Goal: Task Accomplishment & Management: Use online tool/utility

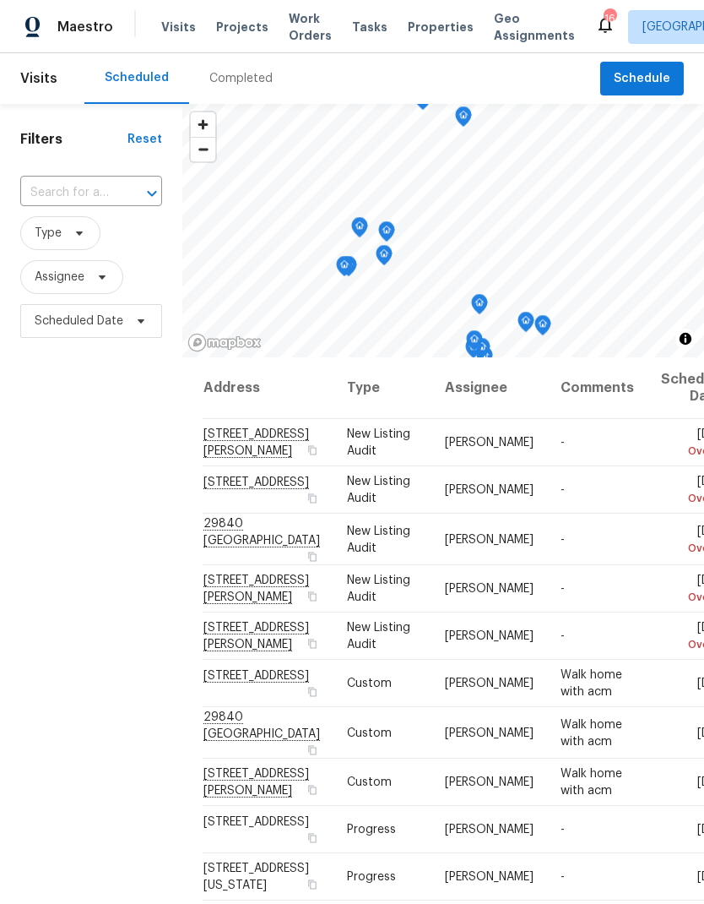
click at [236, 32] on span "Projects" at bounding box center [242, 27] width 52 height 17
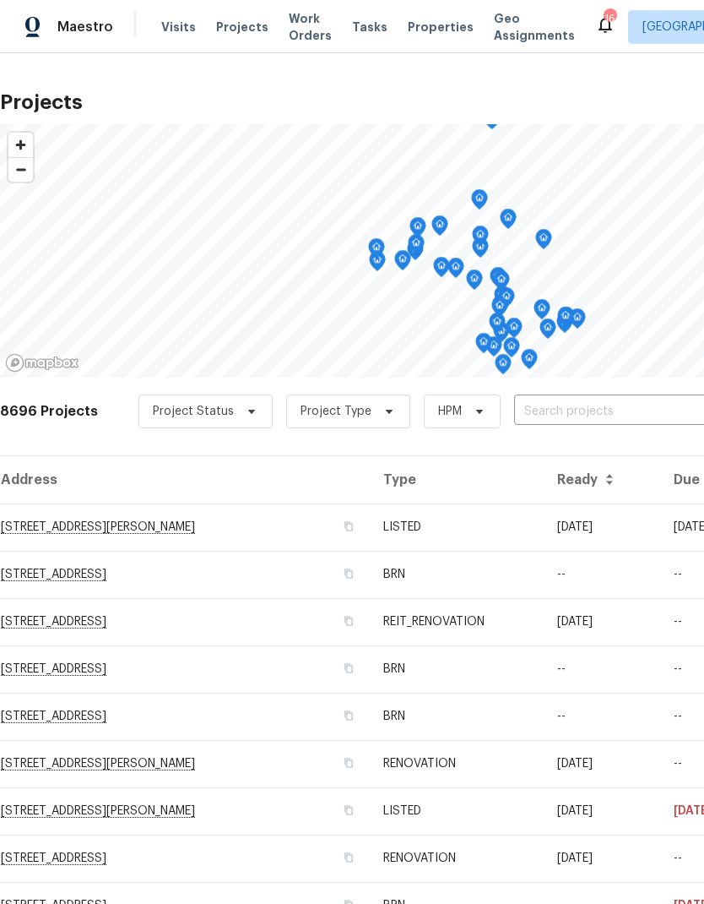
click at [617, 410] on input "text" at bounding box center [610, 412] width 193 height 26
type input "1413"
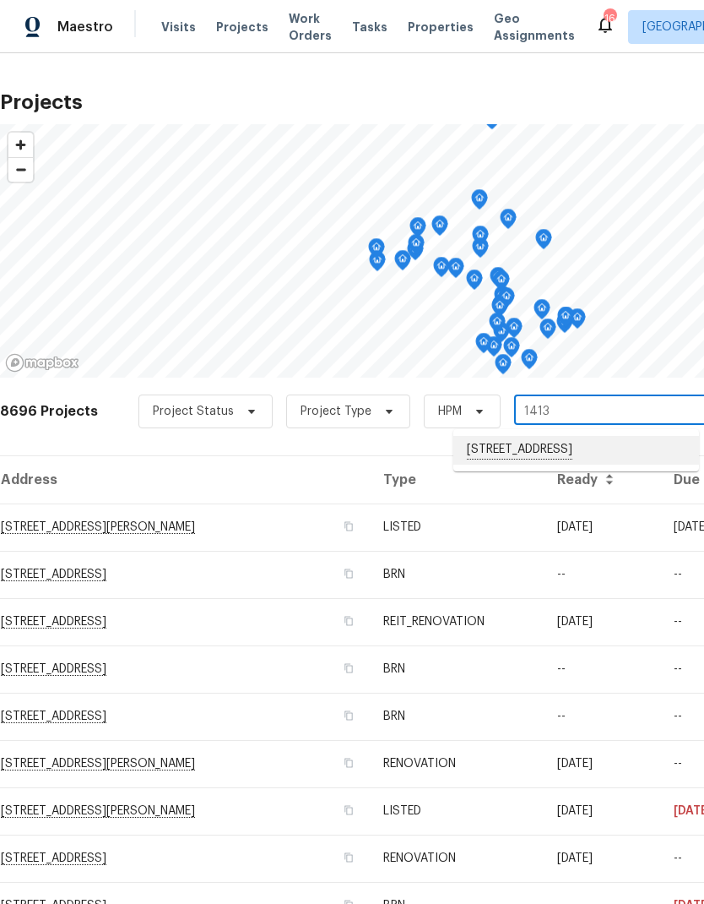
click at [606, 450] on li "[STREET_ADDRESS]" at bounding box center [577, 450] width 246 height 29
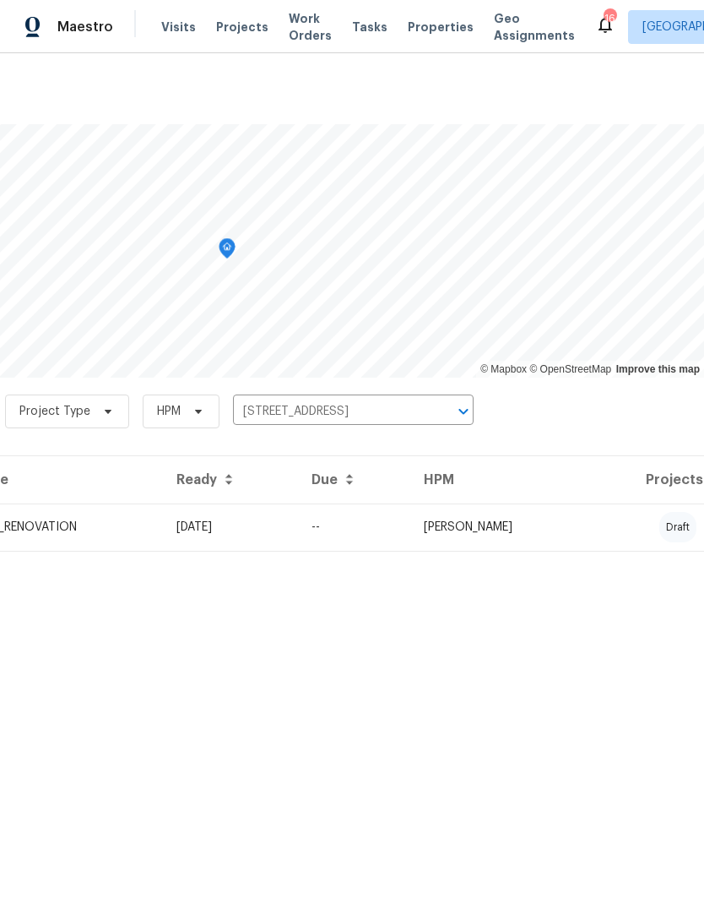
scroll to position [0, 250]
click at [592, 524] on td "[PERSON_NAME]" at bounding box center [501, 526] width 182 height 47
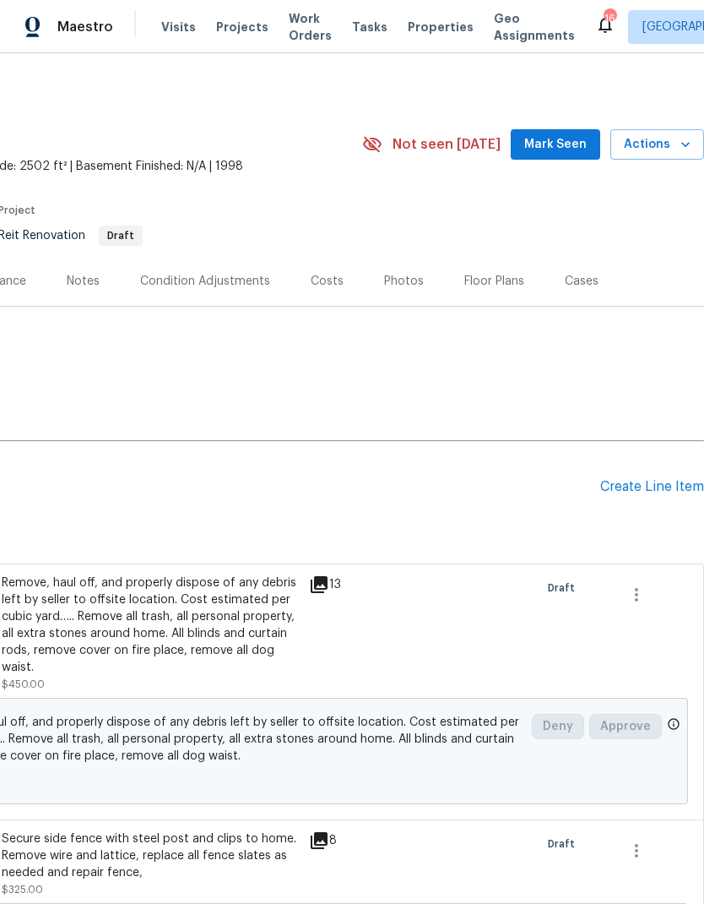
scroll to position [0, 250]
click at [647, 482] on div "Create Line Item" at bounding box center [652, 487] width 104 height 16
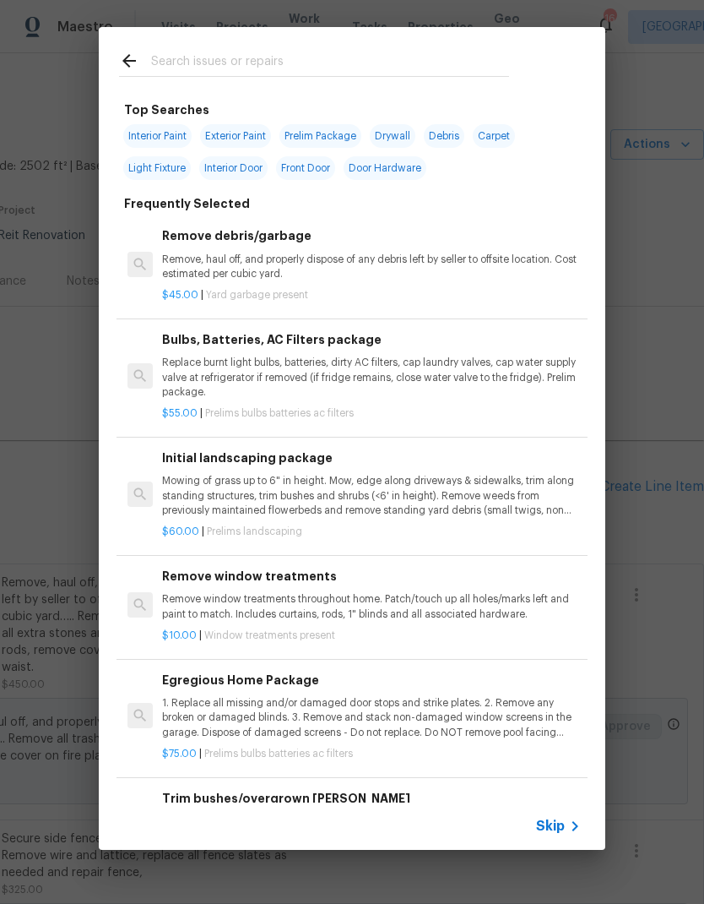
click at [189, 52] on input "text" at bounding box center [330, 63] width 358 height 25
type input "Clean"
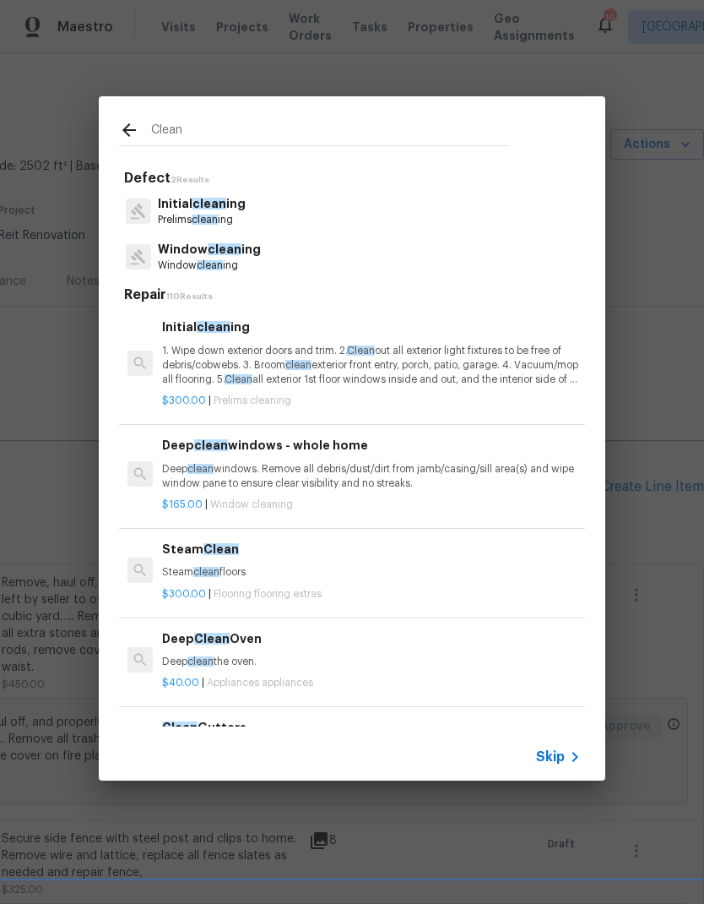
click at [191, 206] on p "Initial clean ing" at bounding box center [202, 204] width 88 height 18
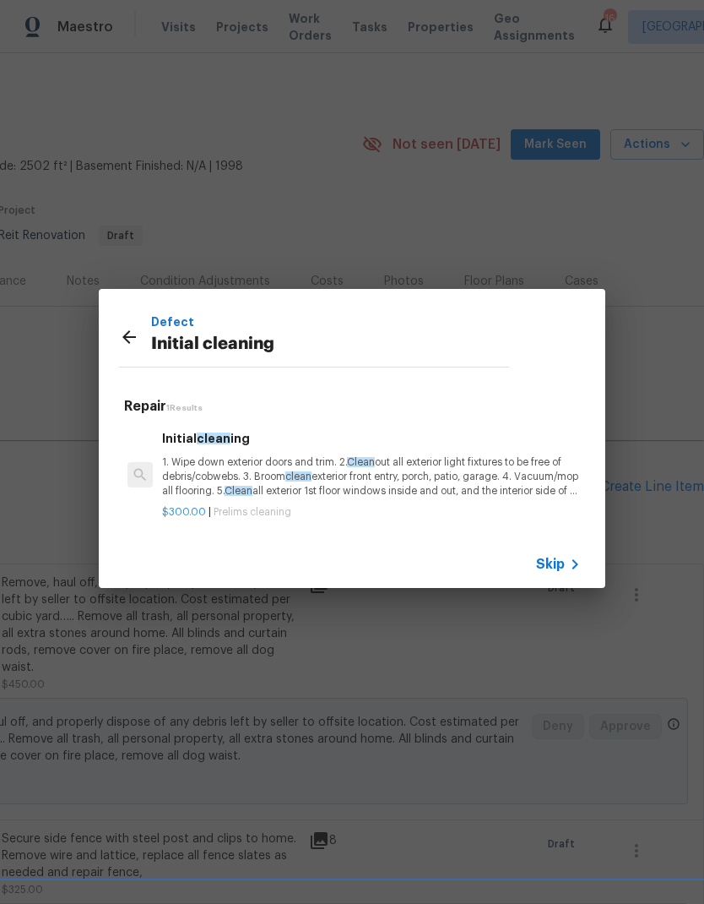
click at [218, 465] on p "1. Wipe down exterior doors and trim. 2. Clean out all exterior light fixtures …" at bounding box center [371, 476] width 419 height 43
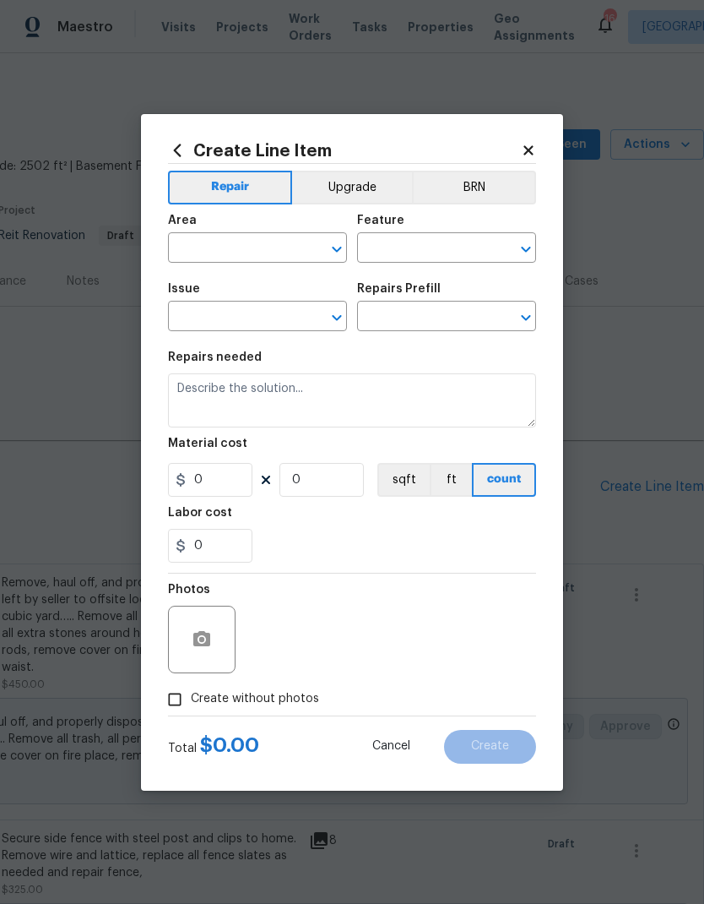
type input "Home Readiness Packages"
type input "Initial cleaning"
type input "Initial cleaning $300.00"
type textarea "1. Wipe down exterior doors and trim. 2. Clean out all exterior light fixtures …"
type input "300"
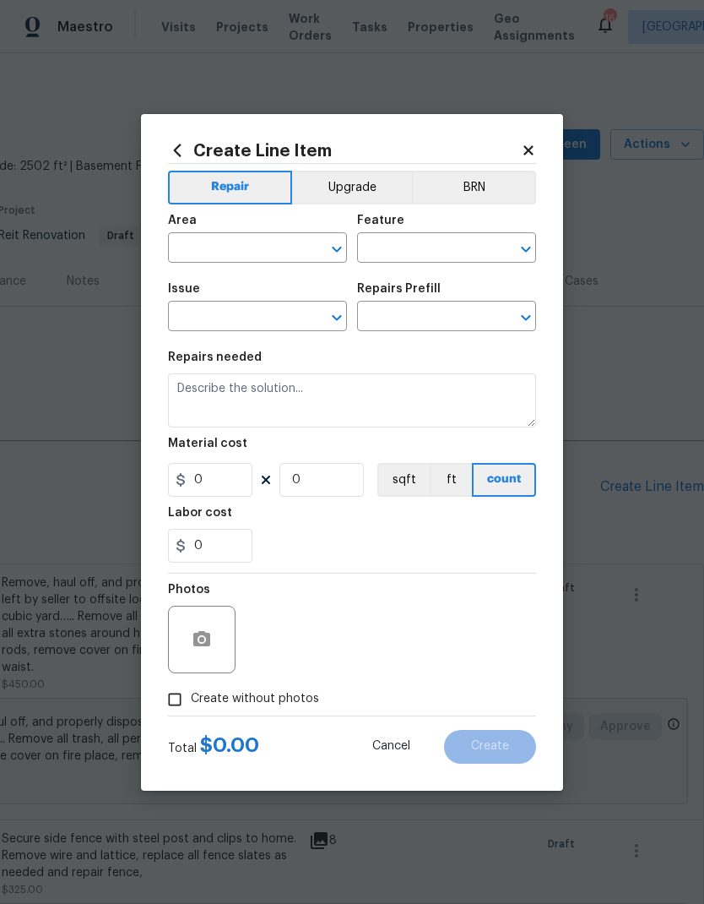
type input "1"
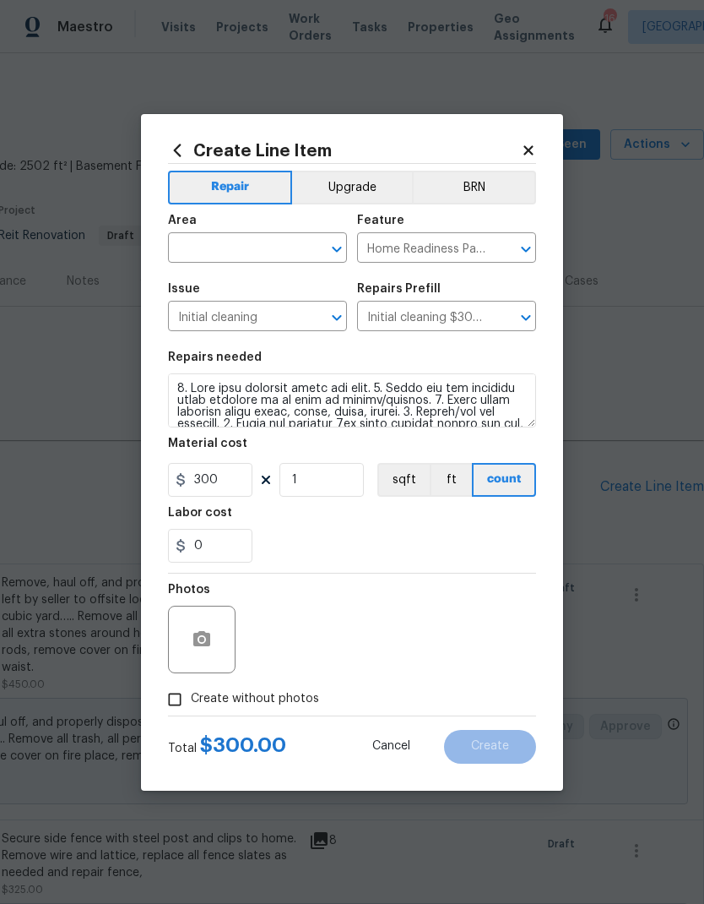
click at [220, 242] on input "text" at bounding box center [234, 249] width 132 height 26
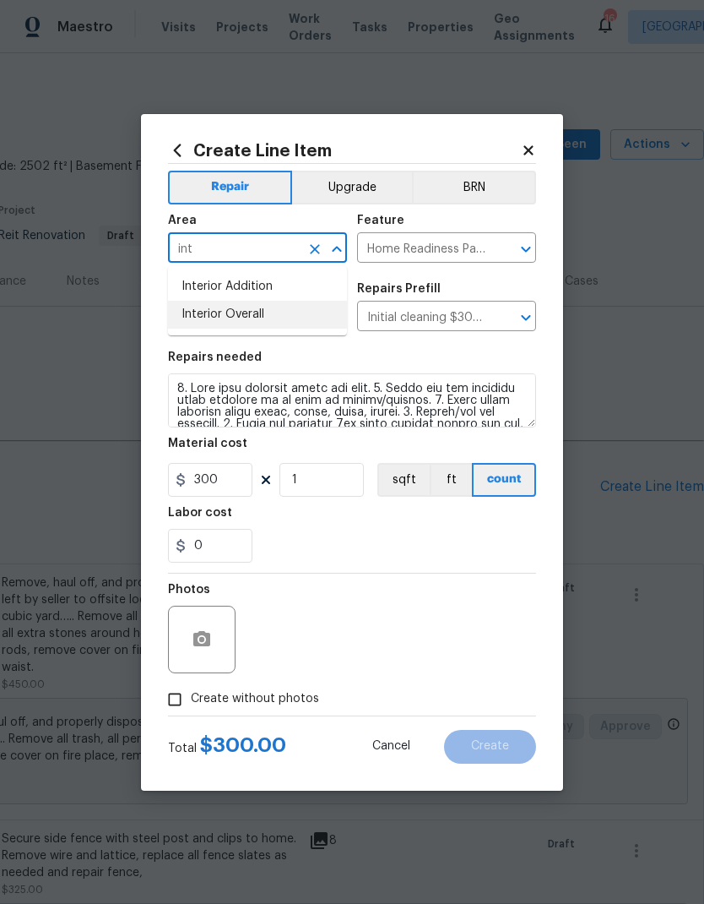
click at [211, 318] on li "Interior Overall" at bounding box center [257, 315] width 179 height 28
type input "Interior Overall"
click at [202, 632] on icon "button" at bounding box center [202, 639] width 20 height 20
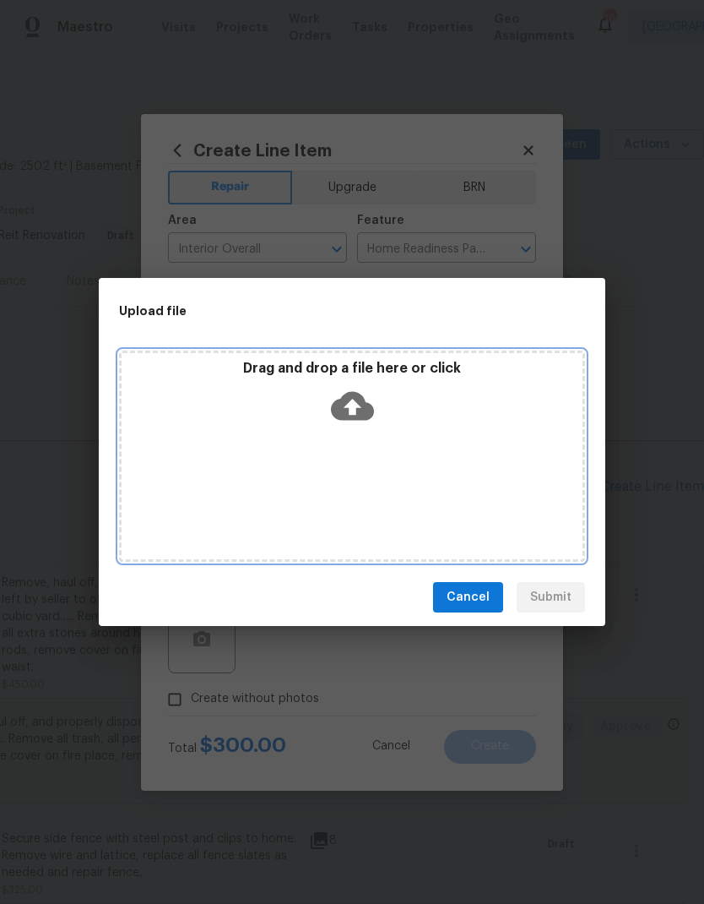
click at [361, 403] on icon at bounding box center [352, 406] width 43 height 29
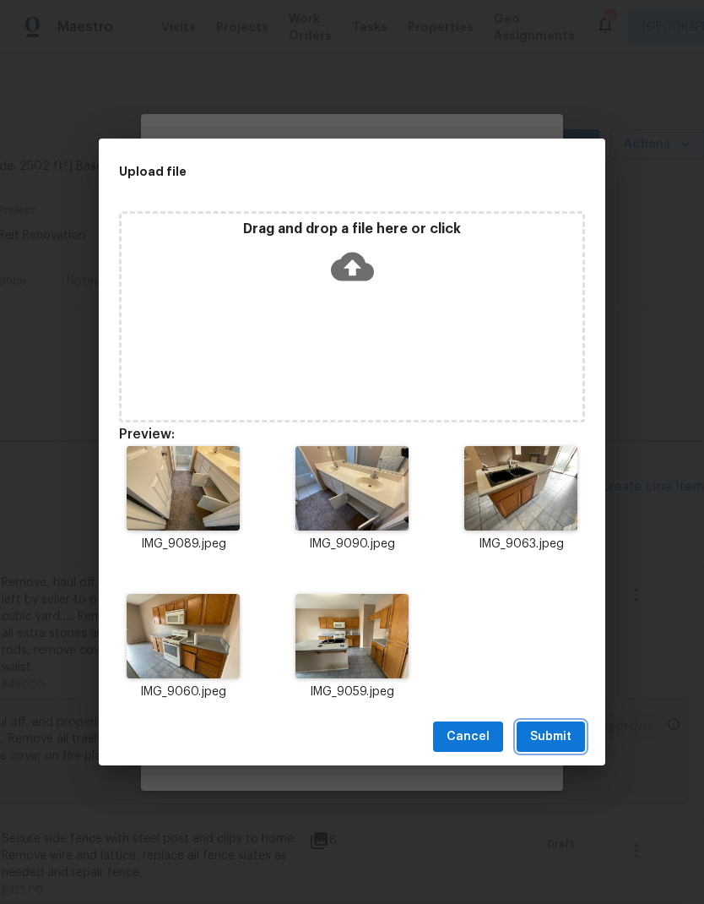
click at [557, 731] on span "Submit" at bounding box center [550, 736] width 41 height 21
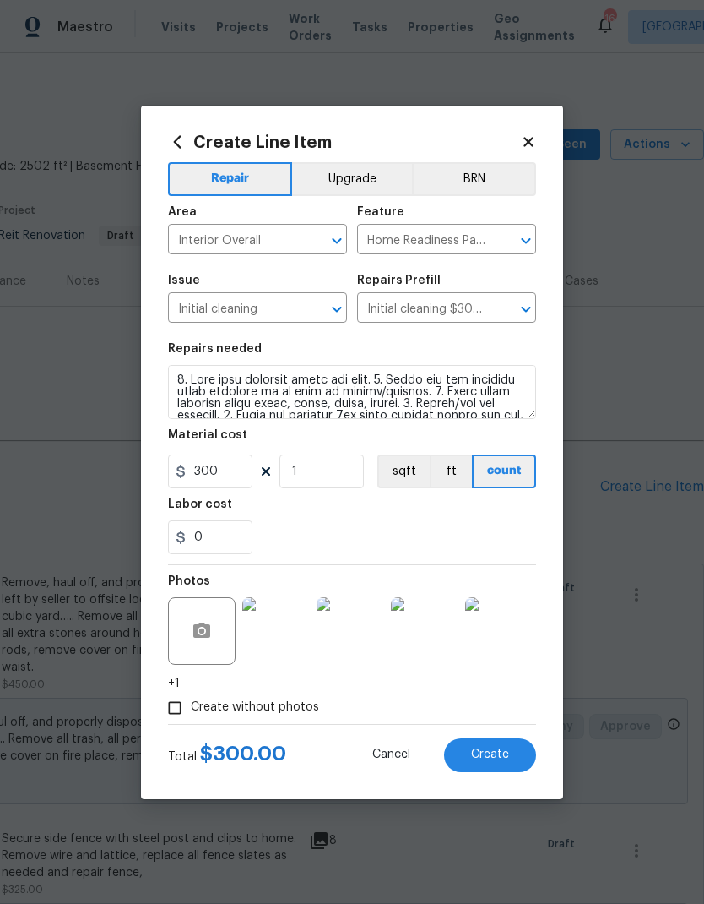
click at [497, 749] on span "Create" at bounding box center [490, 754] width 38 height 13
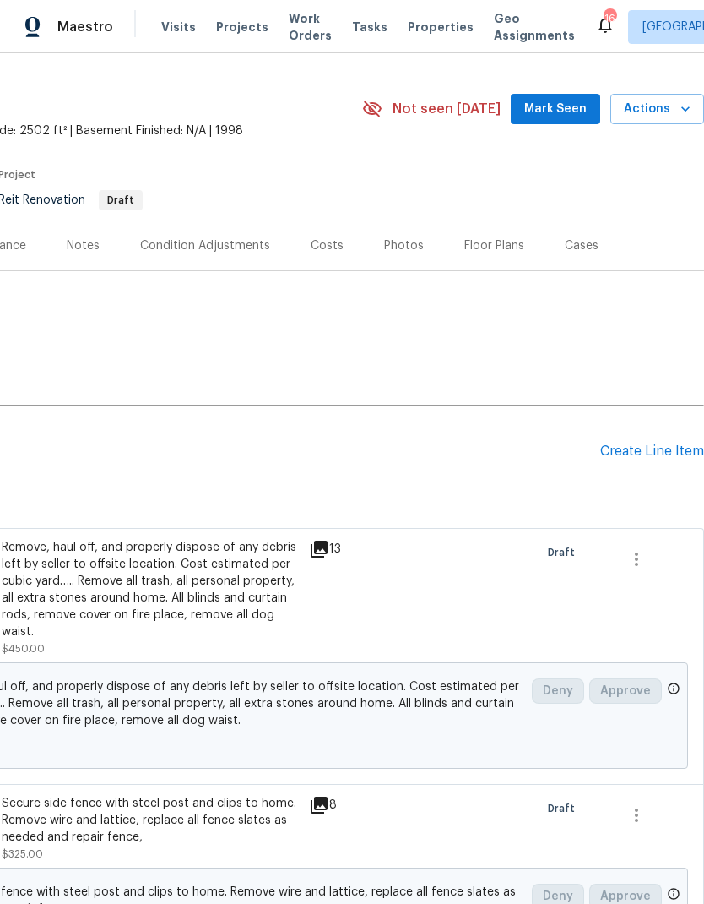
scroll to position [38, 250]
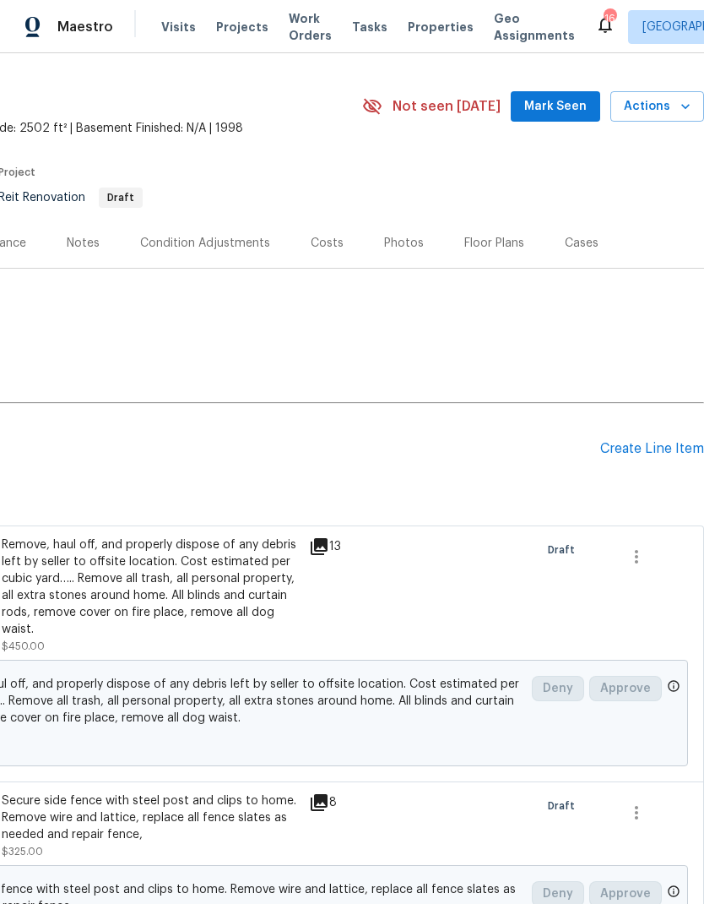
click at [641, 442] on div "Create Line Item" at bounding box center [652, 449] width 104 height 16
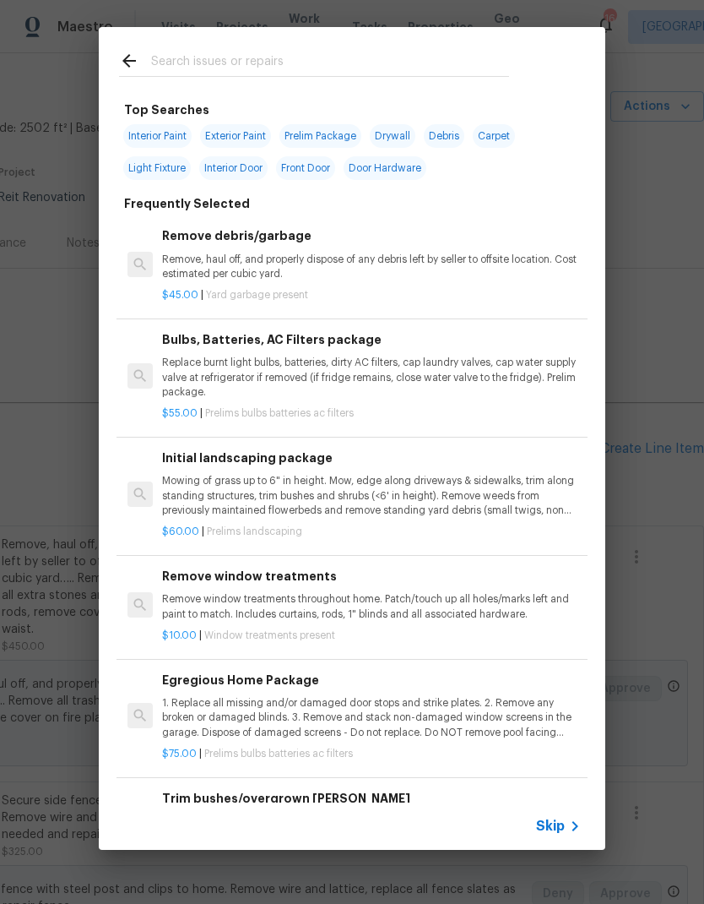
click at [185, 52] on input "text" at bounding box center [330, 63] width 358 height 25
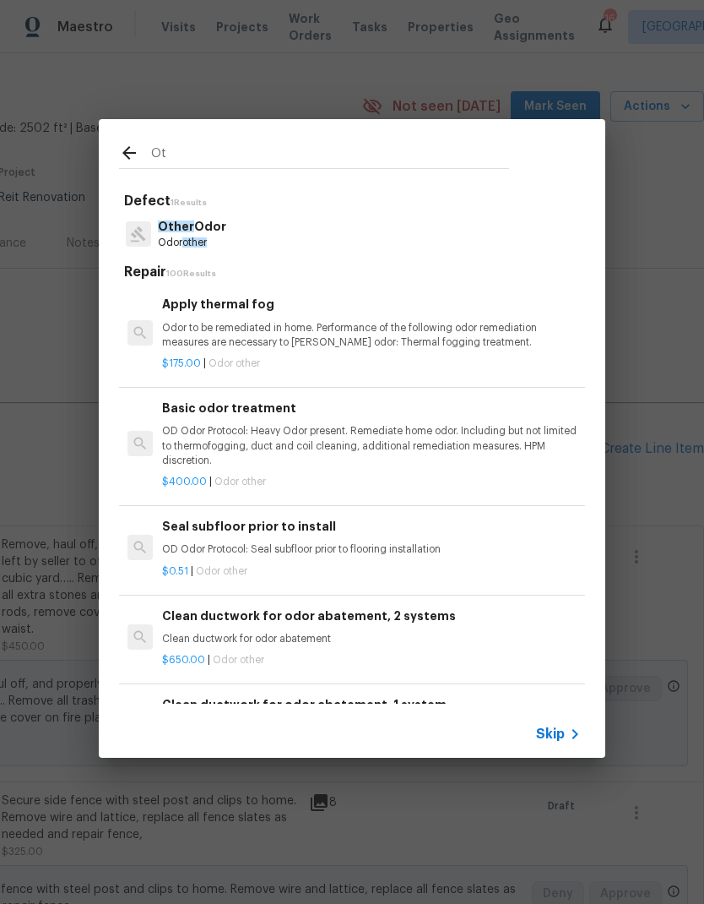
type input "O"
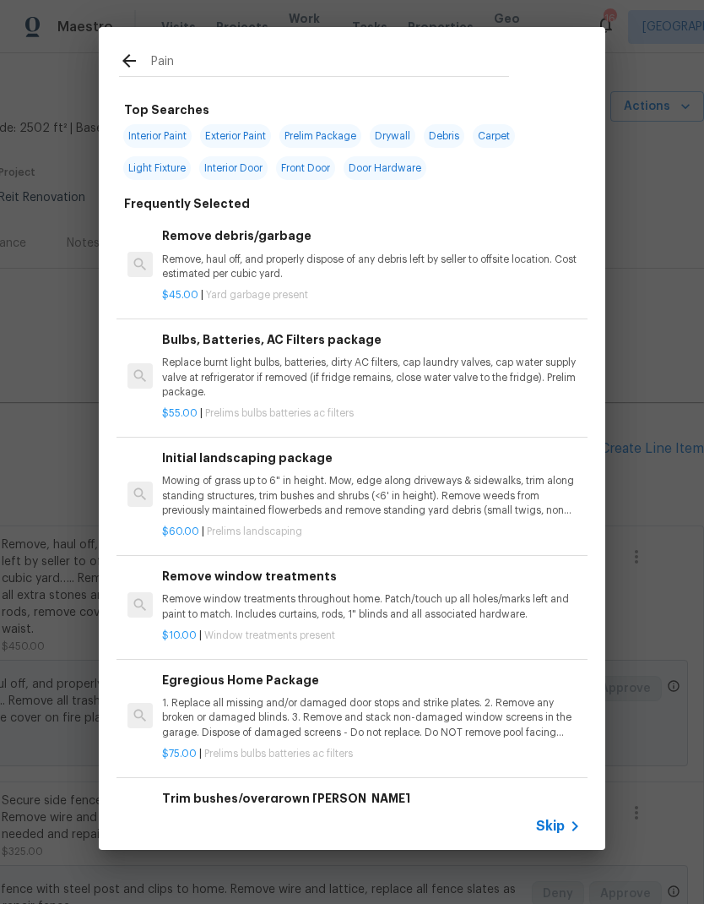
type input "Paint"
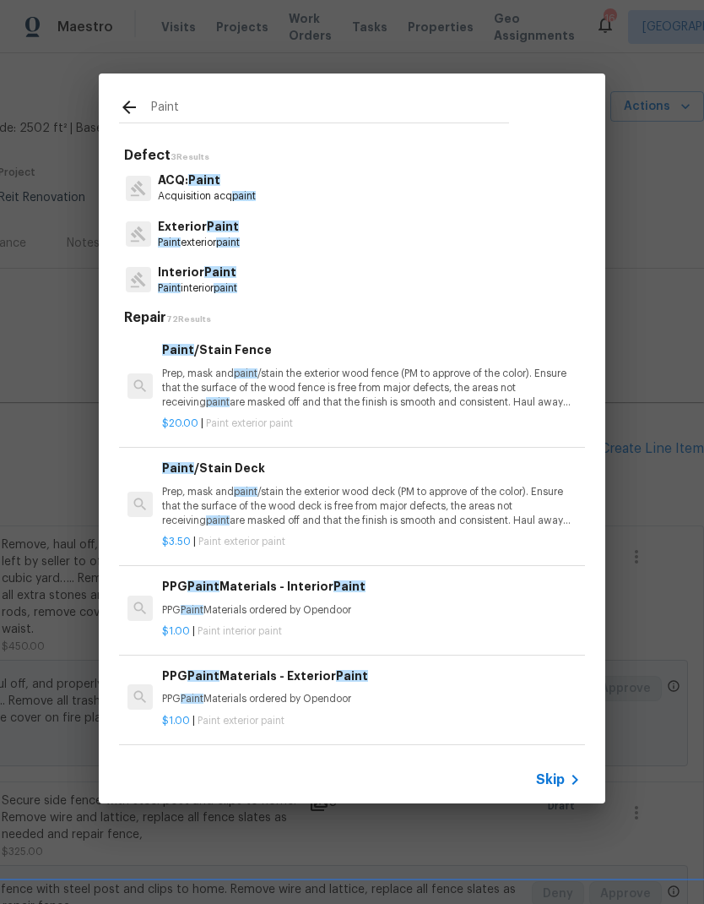
click at [175, 267] on p "Interior Paint" at bounding box center [197, 273] width 79 height 18
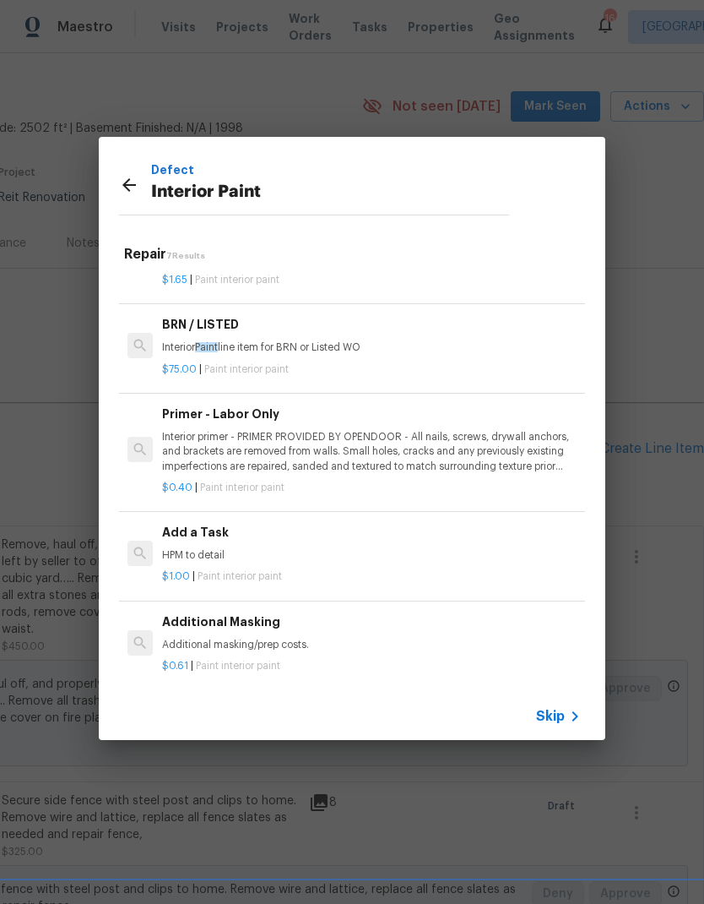
scroll to position [287, 0]
click at [181, 535] on h6 "Add a Task" at bounding box center [371, 533] width 419 height 19
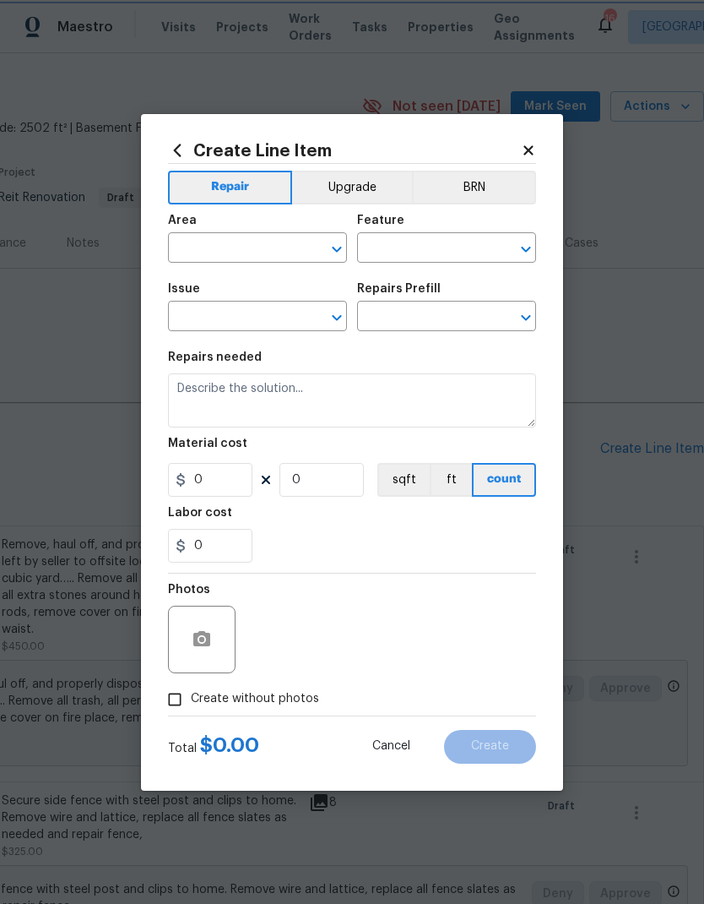
type input "Overall Paint"
type input "Interior Paint"
type input "Add a Task $1.00"
type textarea "HPM to detail"
type input "1"
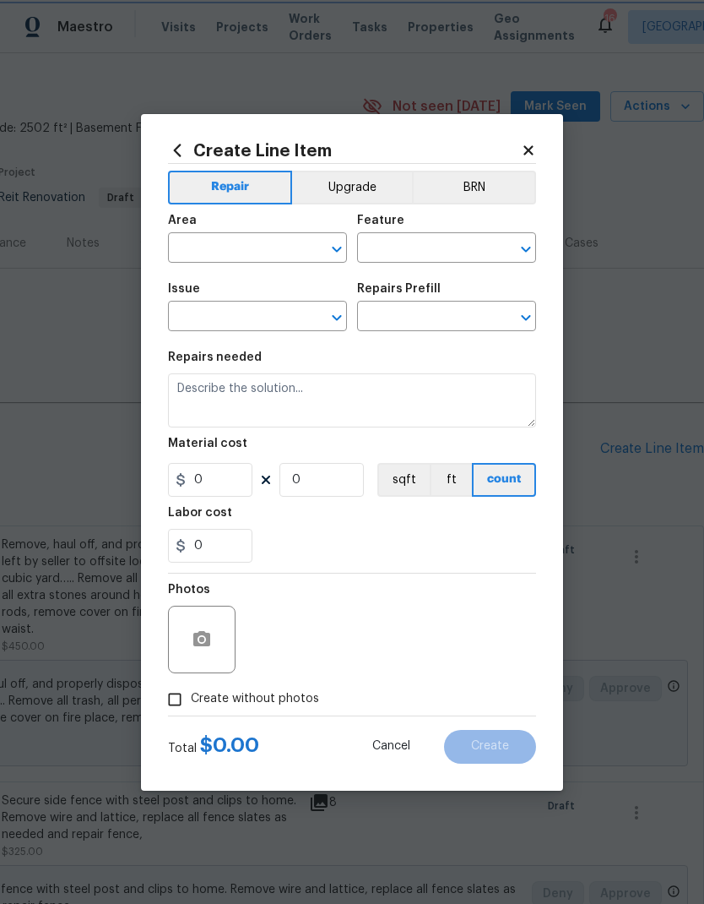
type input "1"
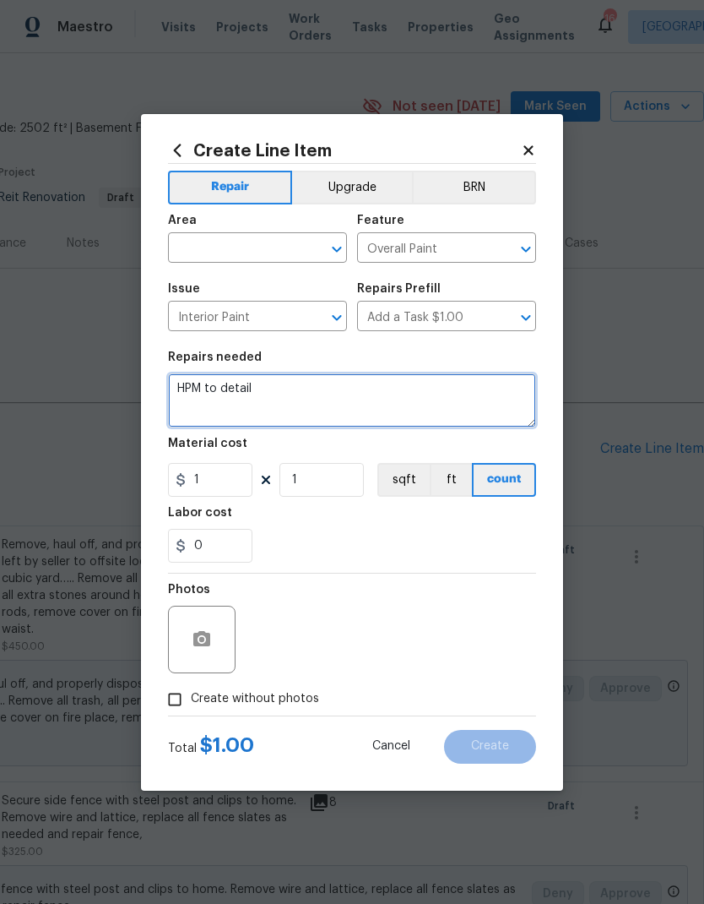
click at [267, 389] on textarea "HPM to detail" at bounding box center [352, 400] width 368 height 54
type textarea "H"
type textarea "Pics"
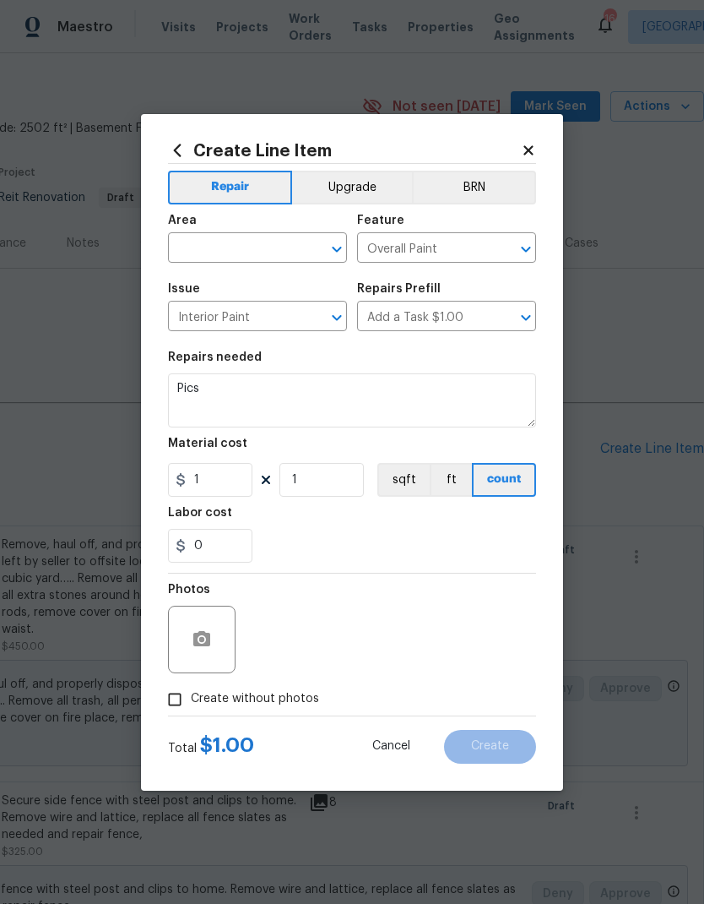
click at [198, 245] on input "text" at bounding box center [234, 249] width 132 height 26
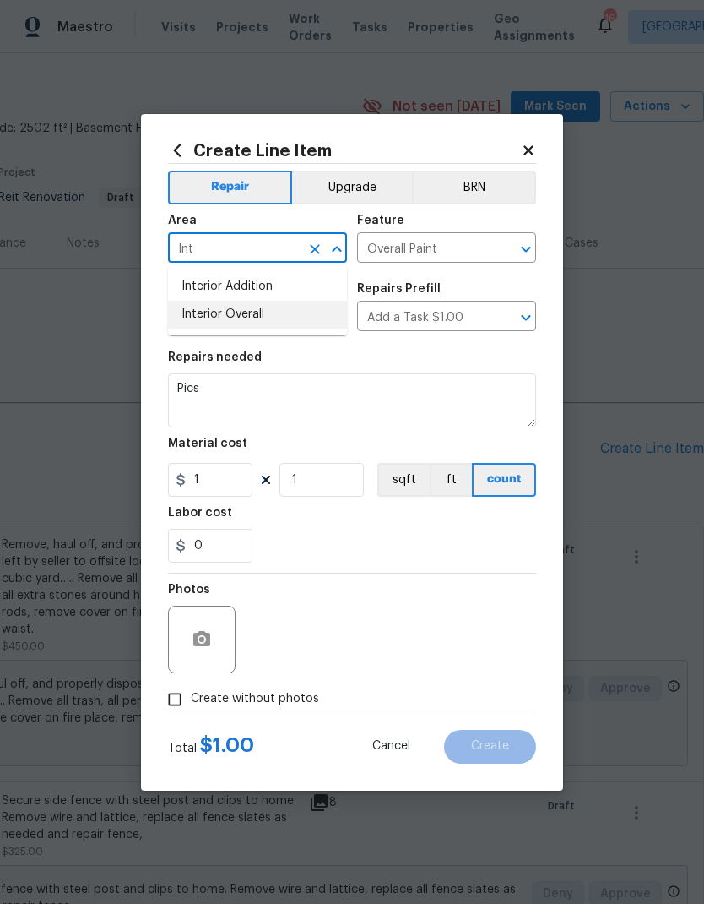
click at [222, 313] on li "Interior Overall" at bounding box center [257, 315] width 179 height 28
type input "Interior Overall"
click at [209, 632] on icon "button" at bounding box center [202, 639] width 20 height 20
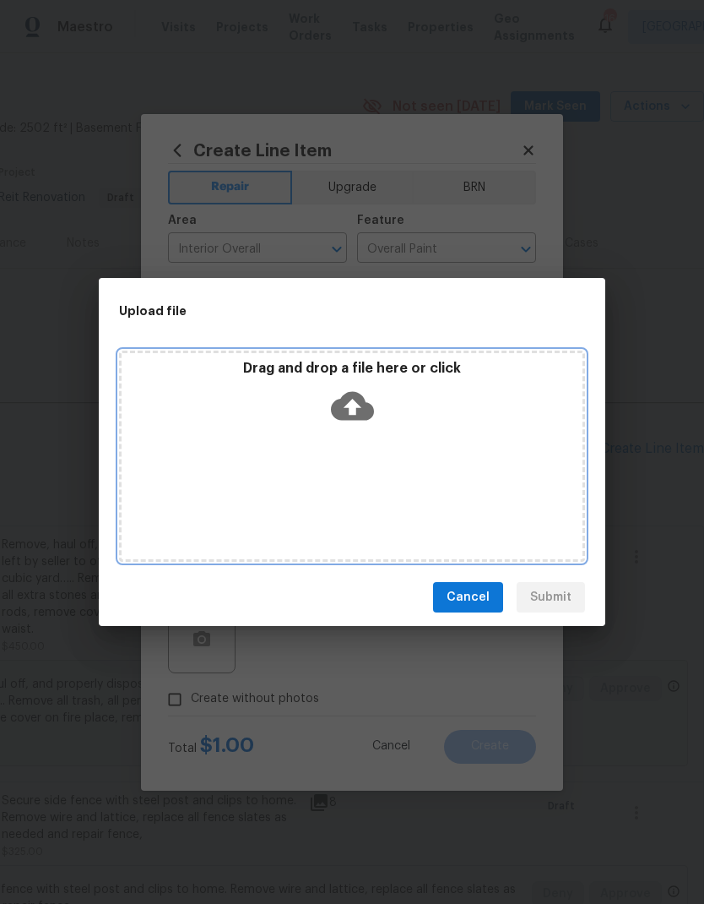
click at [361, 399] on icon at bounding box center [352, 406] width 43 height 29
